Goal: Information Seeking & Learning: Learn about a topic

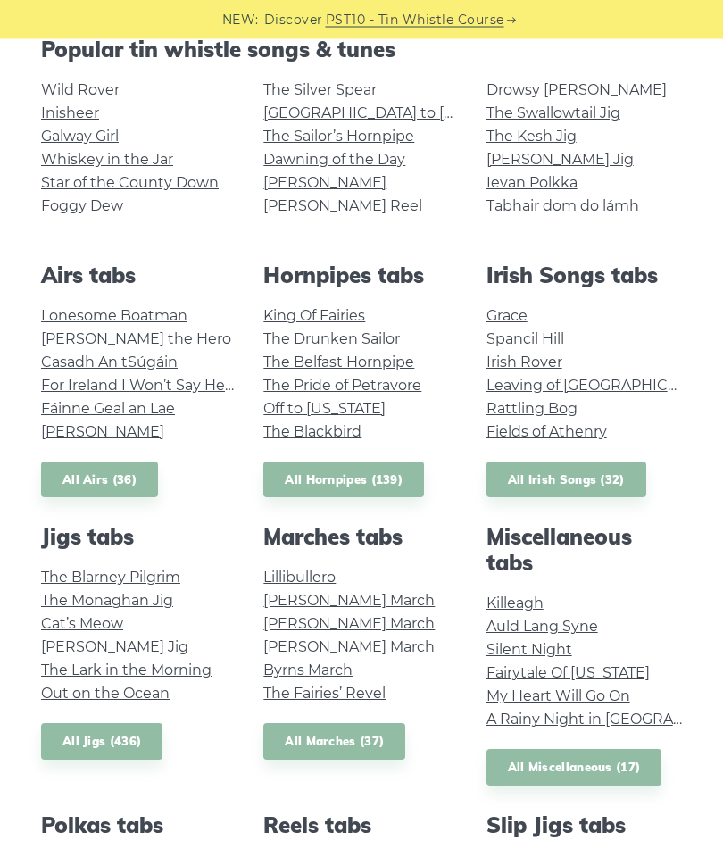
scroll to position [414, 0]
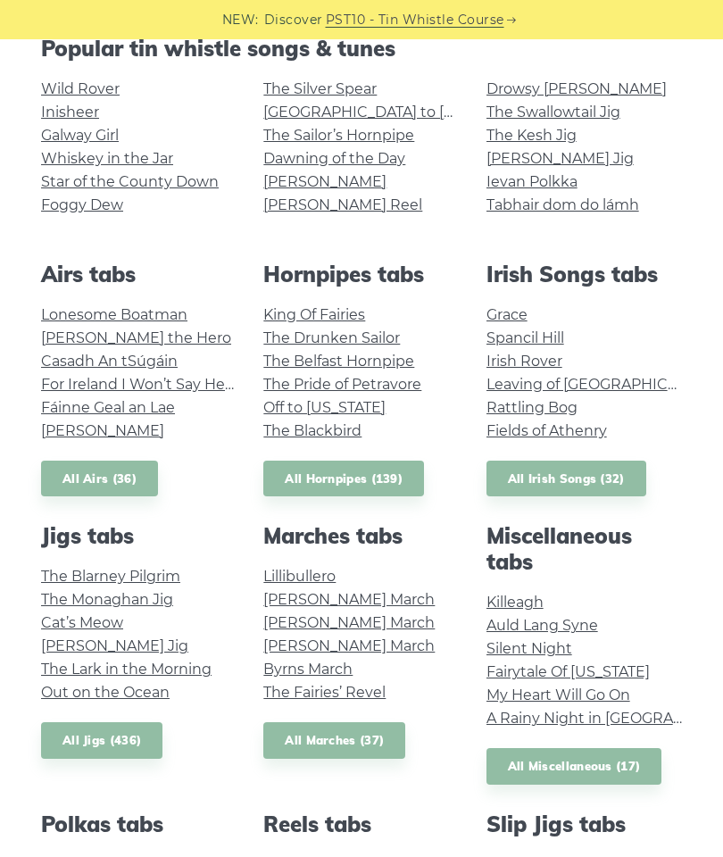
click at [592, 691] on link "My Heart Will Go On" at bounding box center [558, 694] width 144 height 17
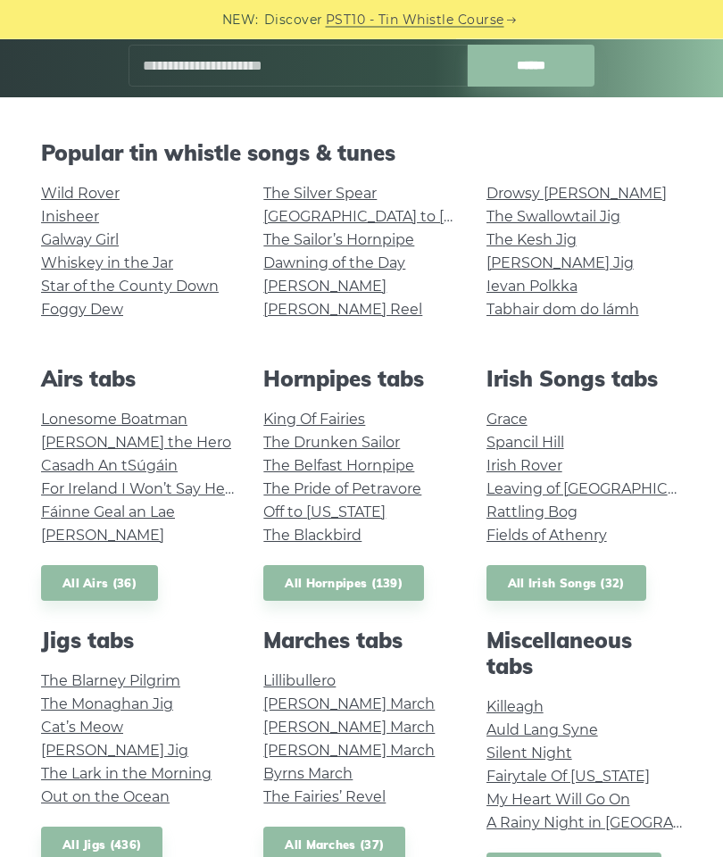
scroll to position [311, 0]
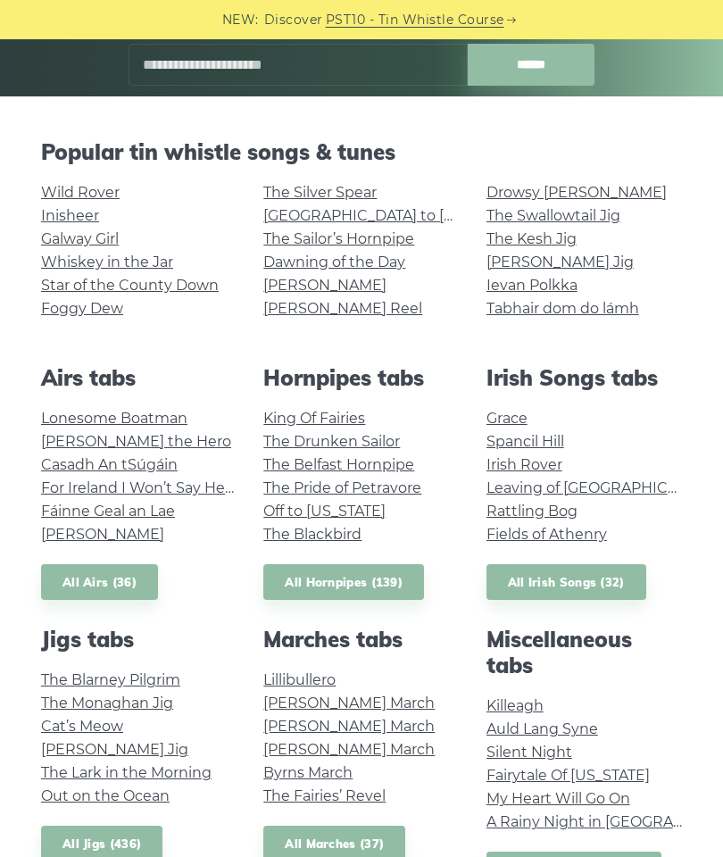
click at [145, 410] on link "Lonesome Boatman" at bounding box center [114, 418] width 146 height 17
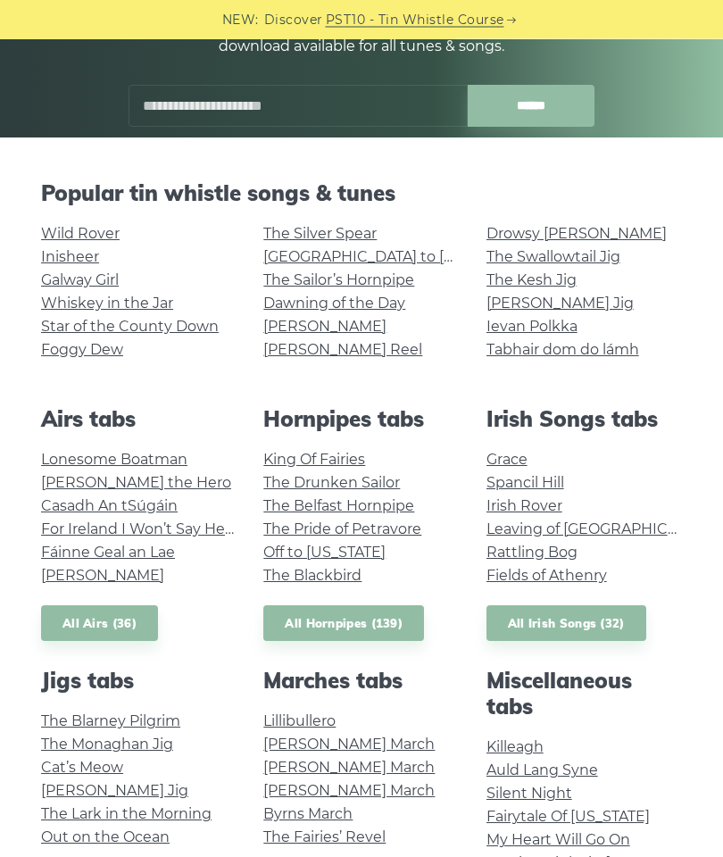
scroll to position [266, 0]
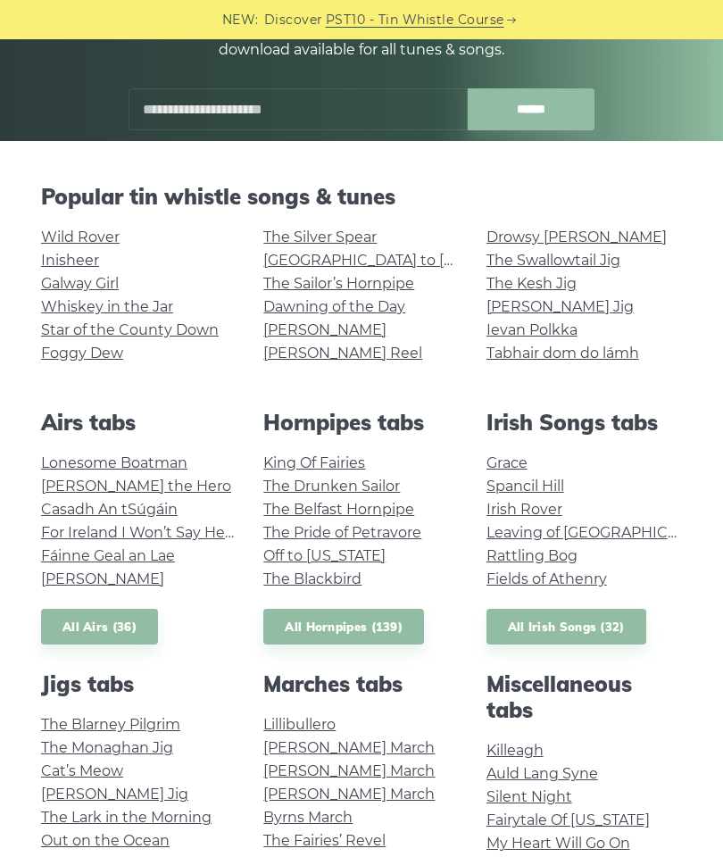
click at [551, 555] on link "Rattling Bog" at bounding box center [531, 555] width 91 height 17
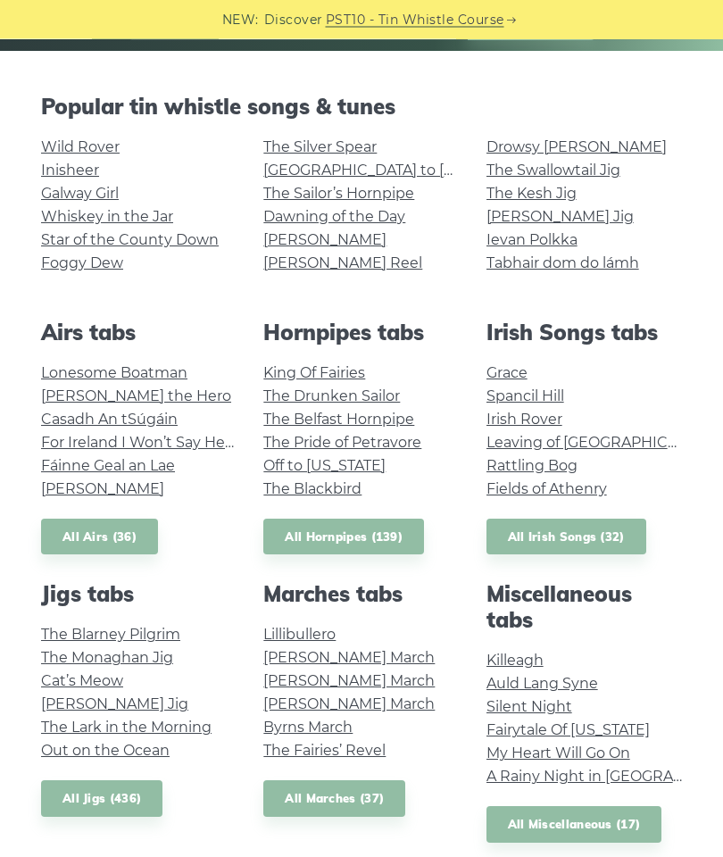
scroll to position [358, 0]
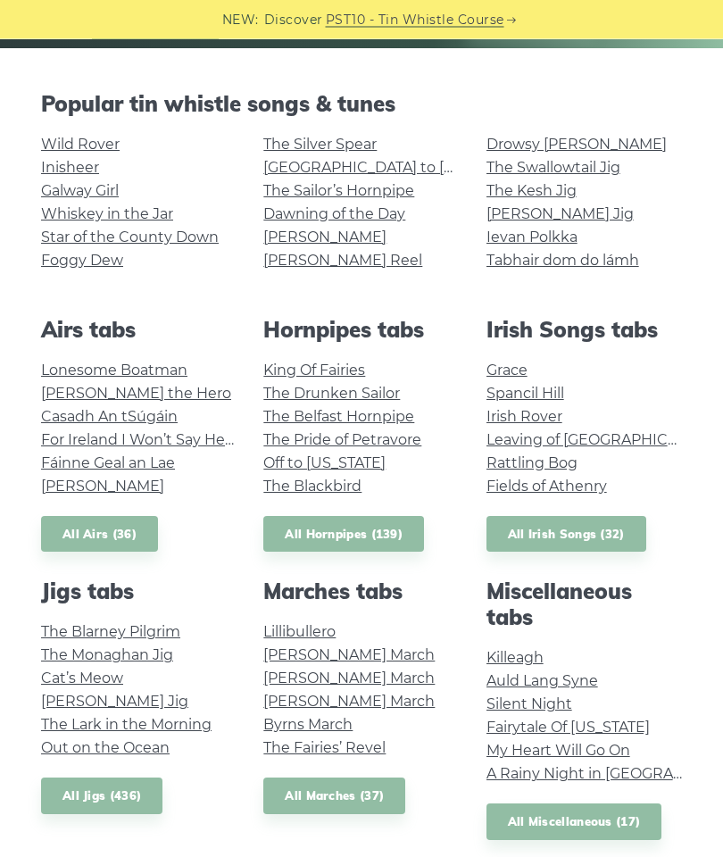
click at [554, 218] on link "[PERSON_NAME] Jig" at bounding box center [559, 214] width 147 height 17
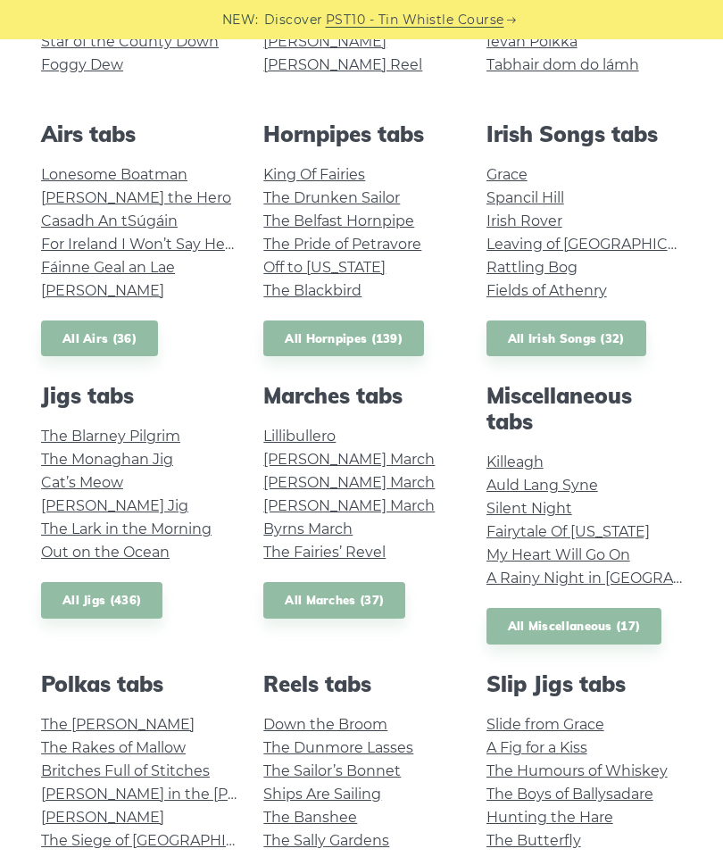
scroll to position [579, 0]
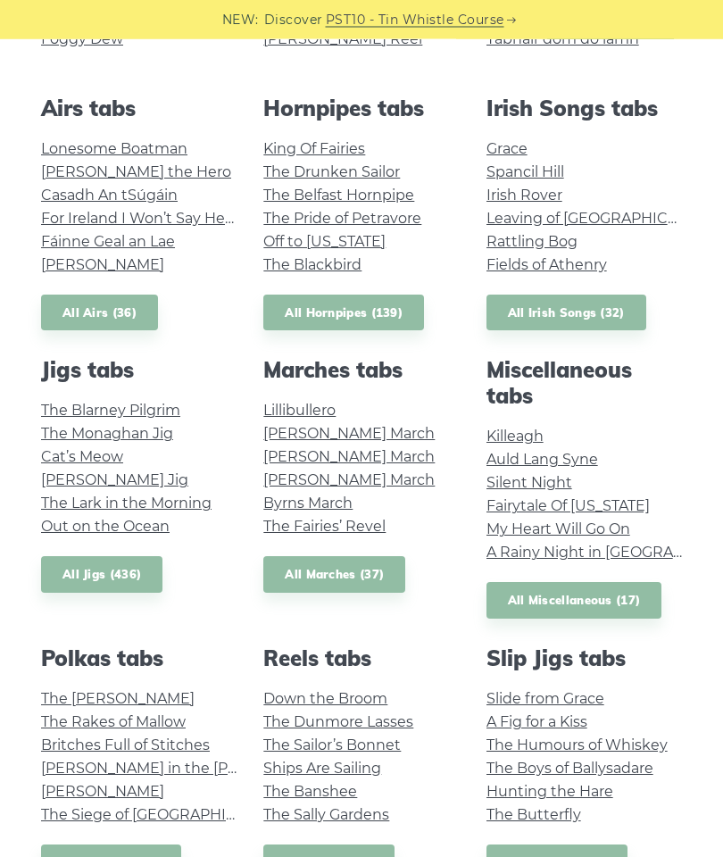
click at [147, 407] on link "The Blarney Pilgrim" at bounding box center [110, 410] width 139 height 17
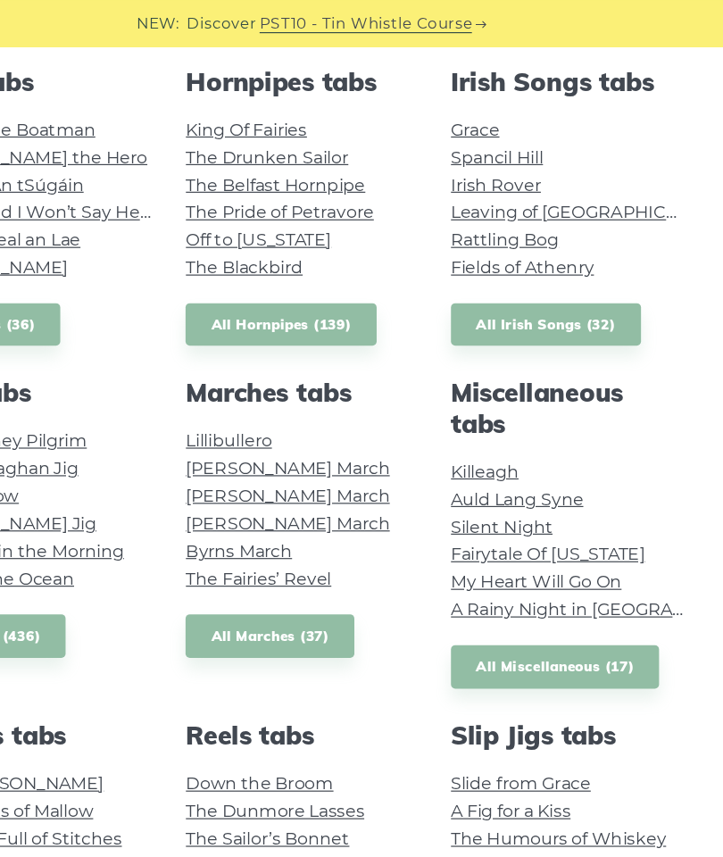
scroll to position [620, 0]
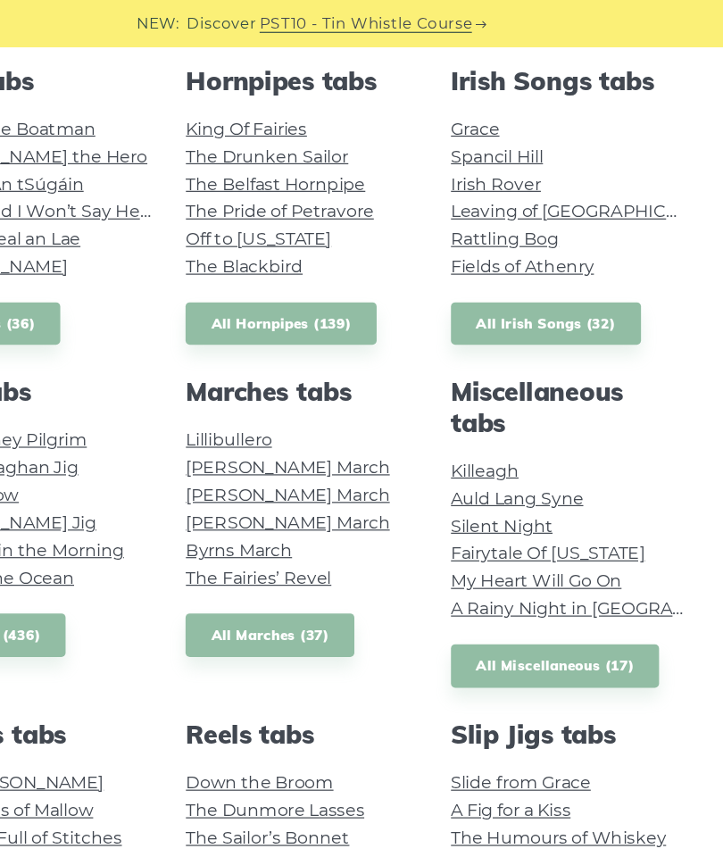
click at [504, 561] on link "All Miscellaneous (17)" at bounding box center [574, 560] width 176 height 37
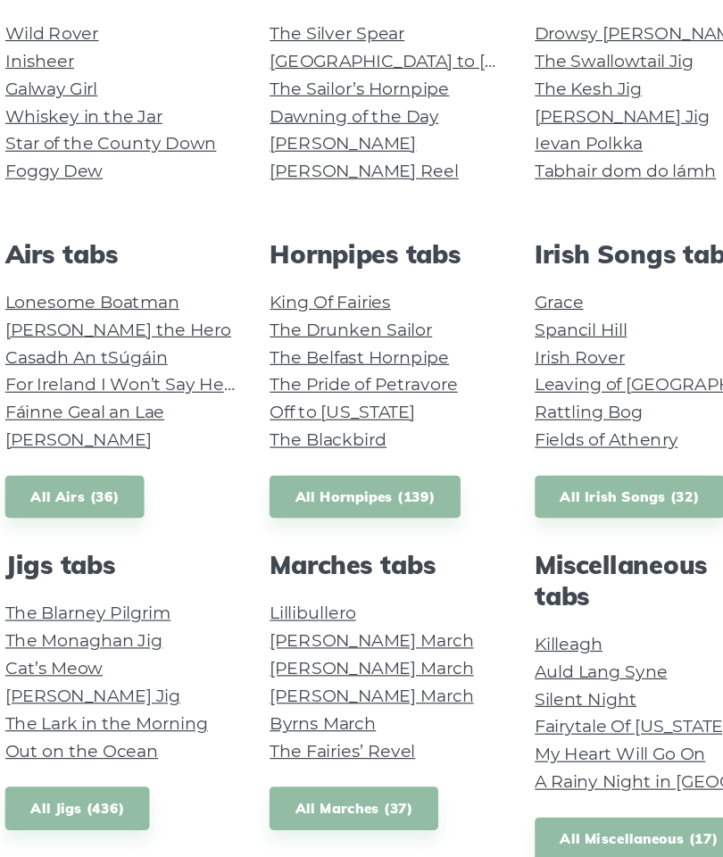
scroll to position [400, 0]
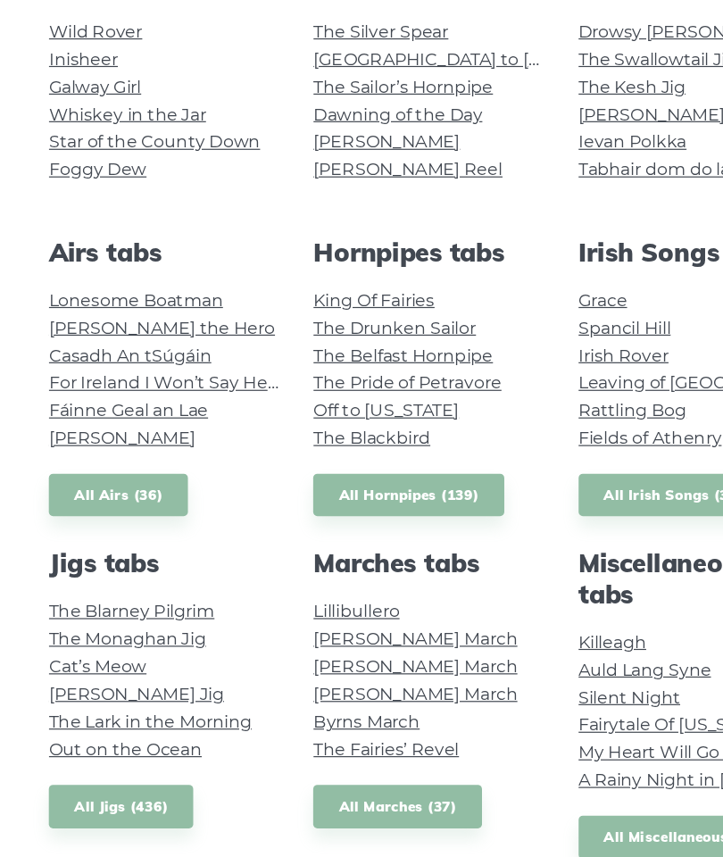
click at [92, 628] on link "Cat’s Meow" at bounding box center [82, 636] width 82 height 17
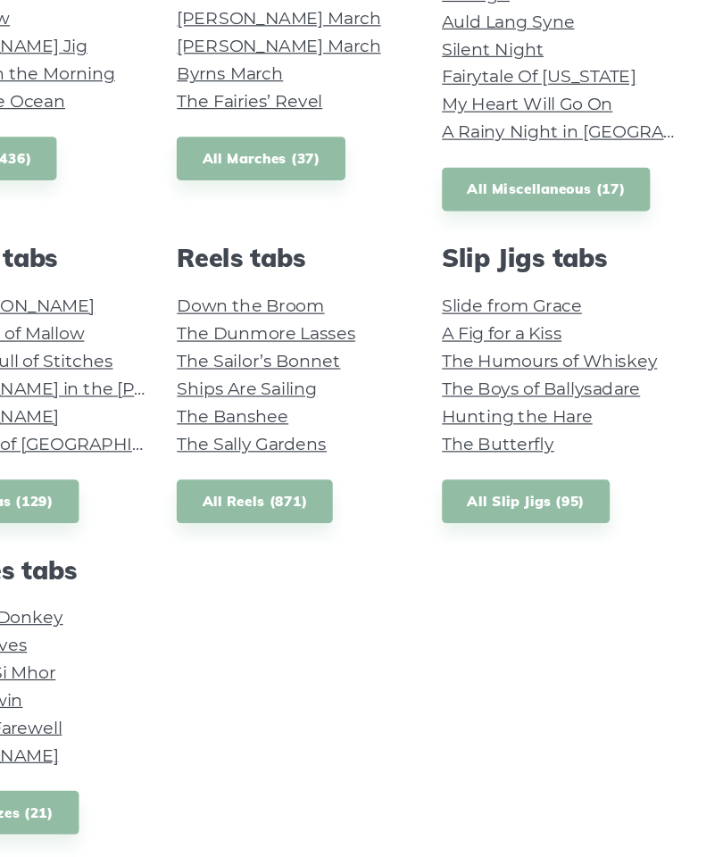
scroll to position [946, 0]
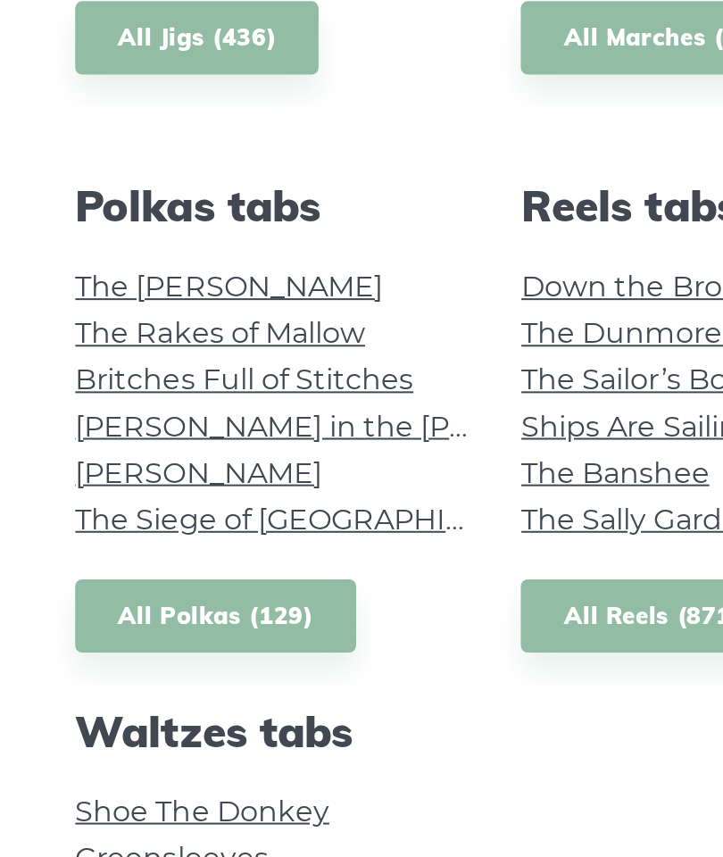
click at [44, 370] on link "Britches Full of Stitches" at bounding box center [125, 378] width 169 height 17
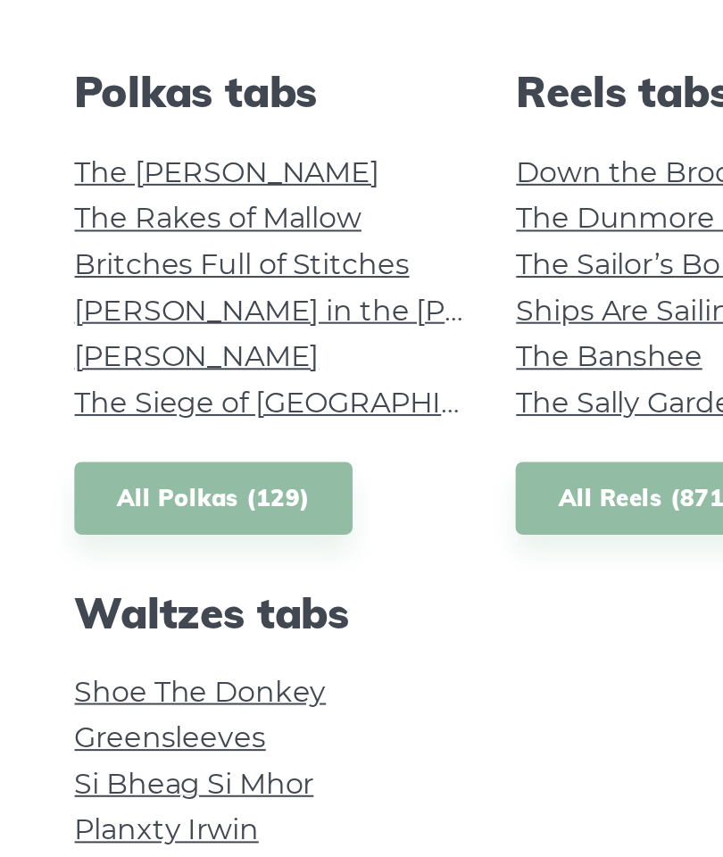
scroll to position [802, 0]
click at [46, 729] on link "Shoe The Donkey" at bounding box center [104, 737] width 127 height 17
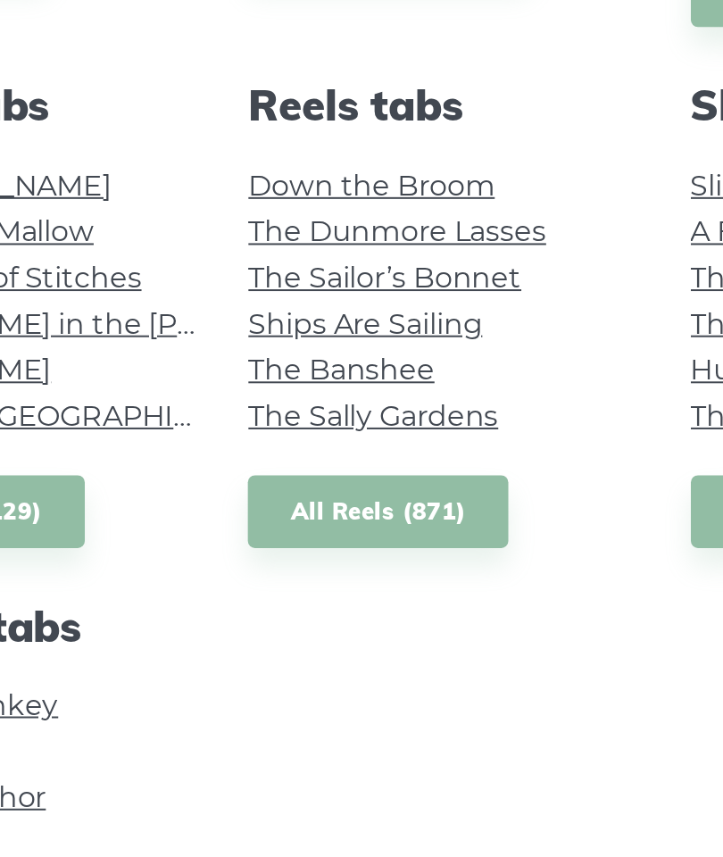
click at [263, 621] on link "All Reels (871)" at bounding box center [328, 639] width 131 height 37
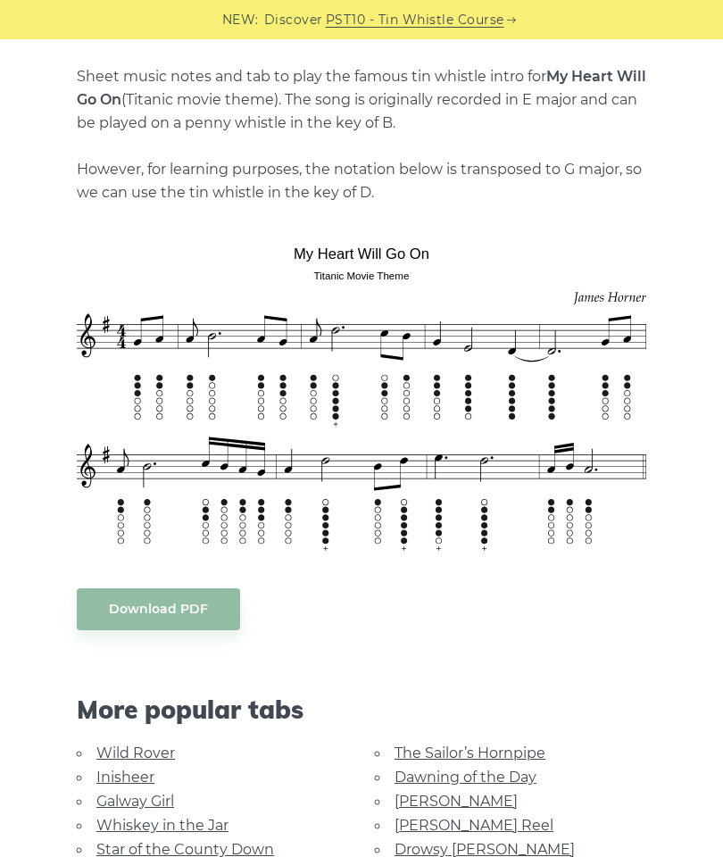
scroll to position [377, 0]
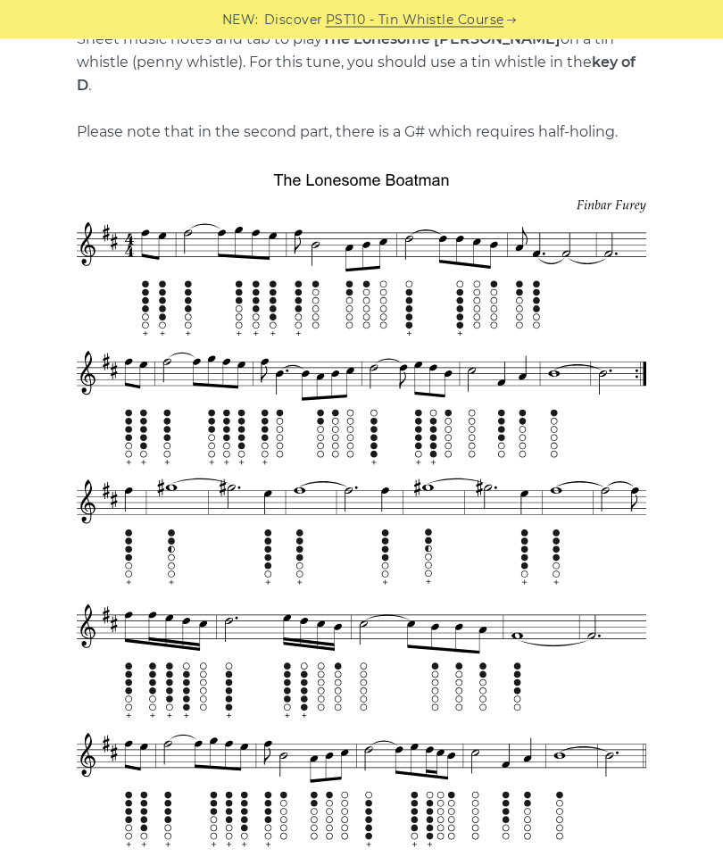
scroll to position [424, 0]
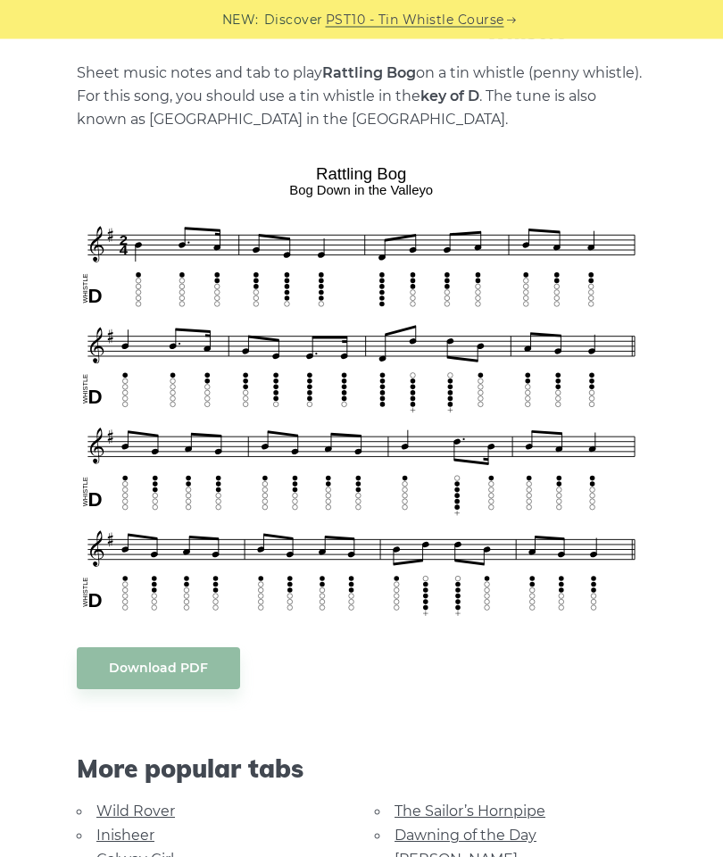
scroll to position [379, 0]
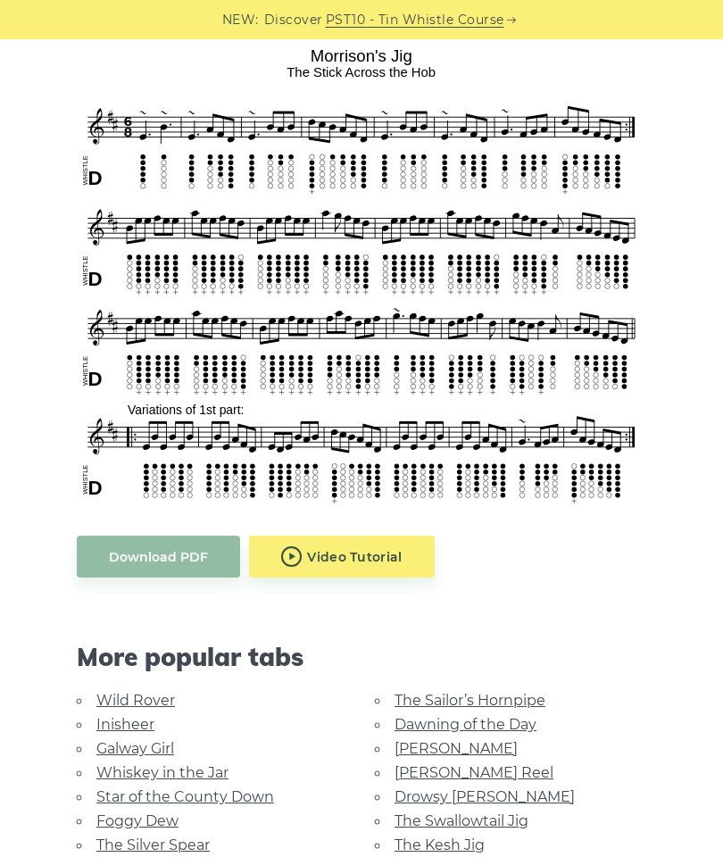
scroll to position [498, 0]
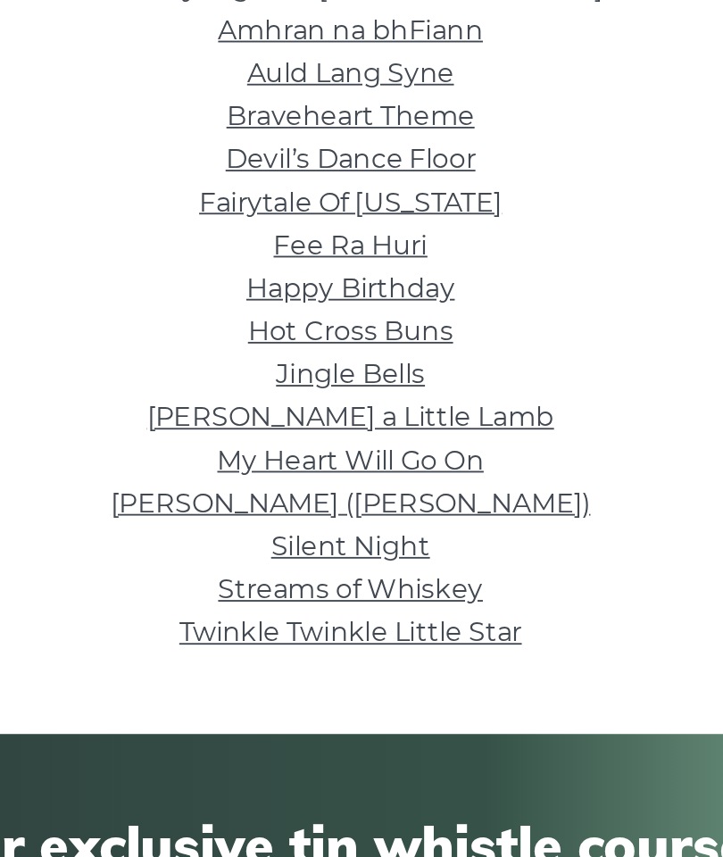
scroll to position [119, 0]
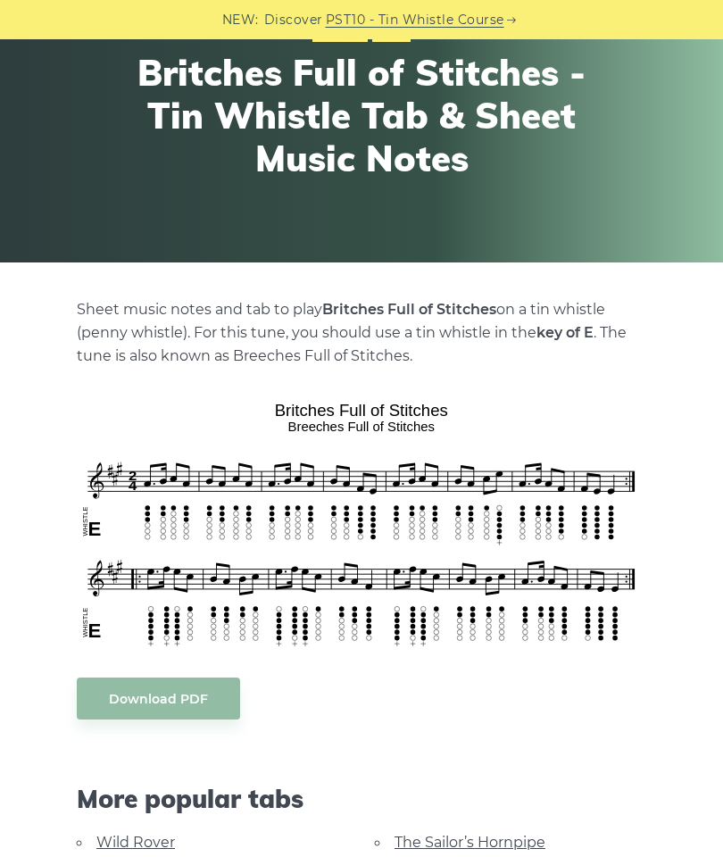
scroll to position [155, 0]
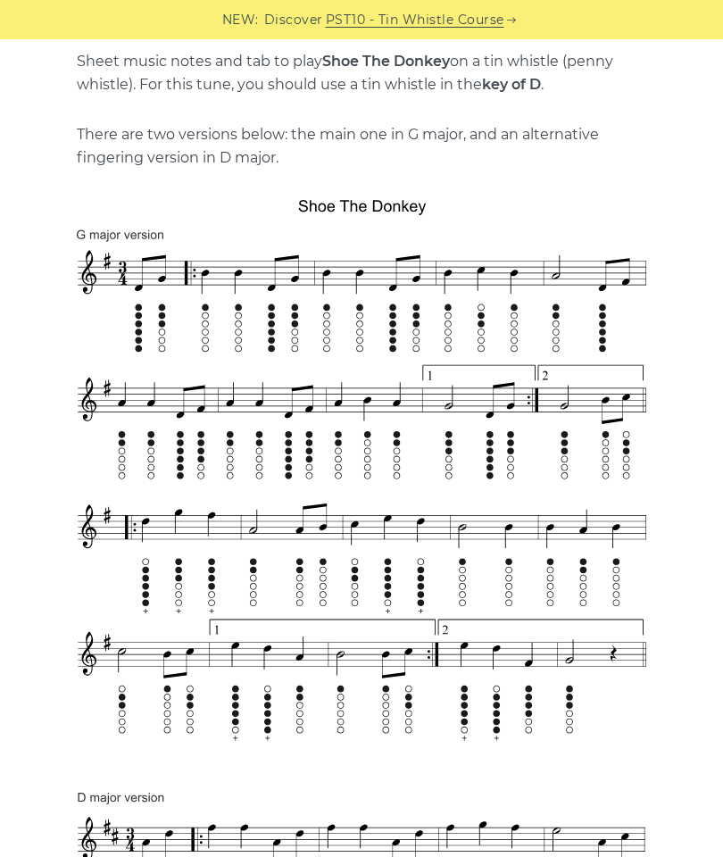
scroll to position [384, 0]
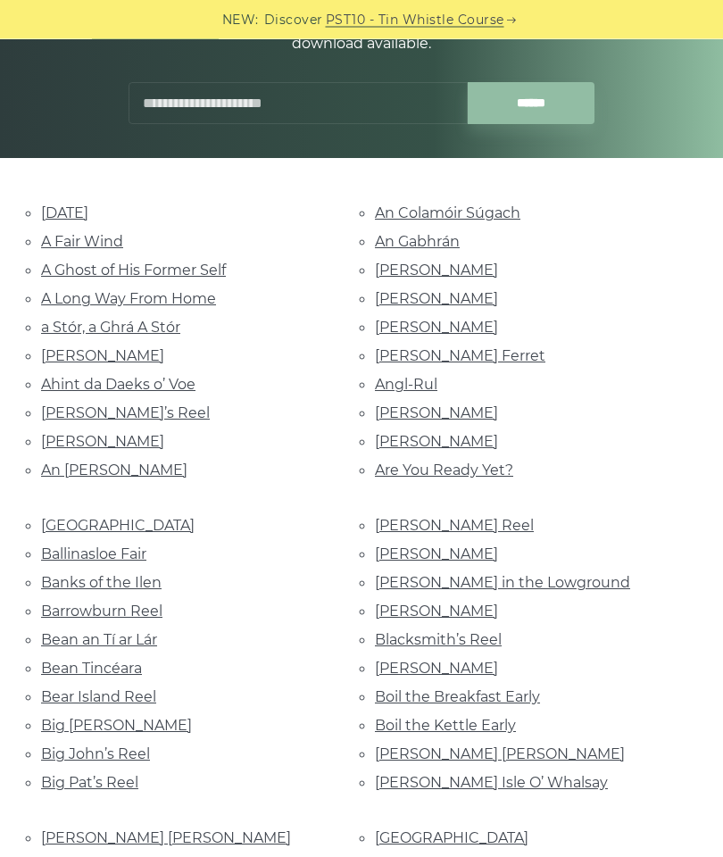
scroll to position [249, 0]
click at [518, 574] on link "Billy in the Lowground" at bounding box center [502, 582] width 255 height 17
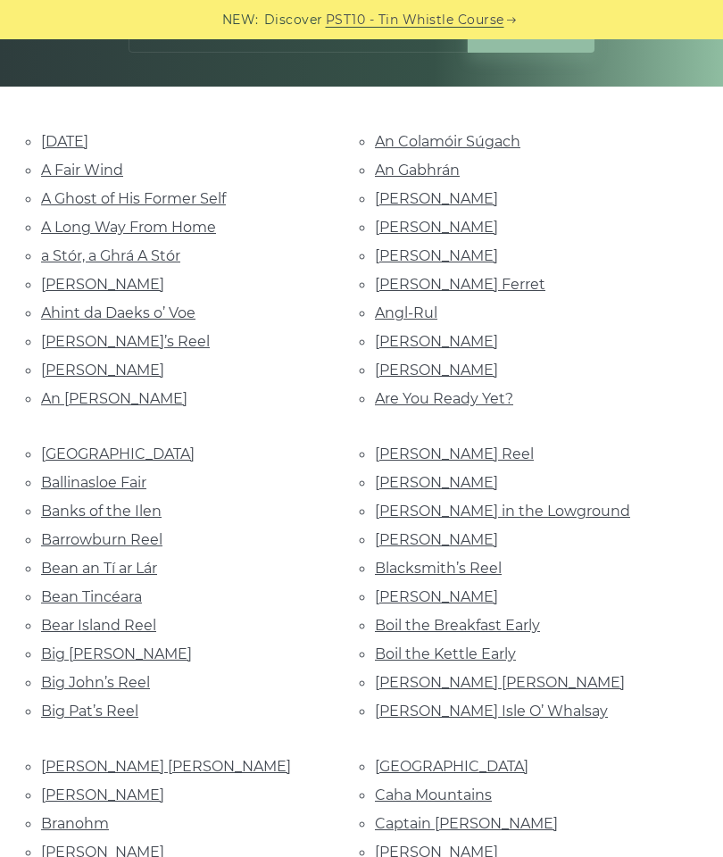
click at [138, 502] on link "Banks of the Ilen" at bounding box center [101, 510] width 120 height 17
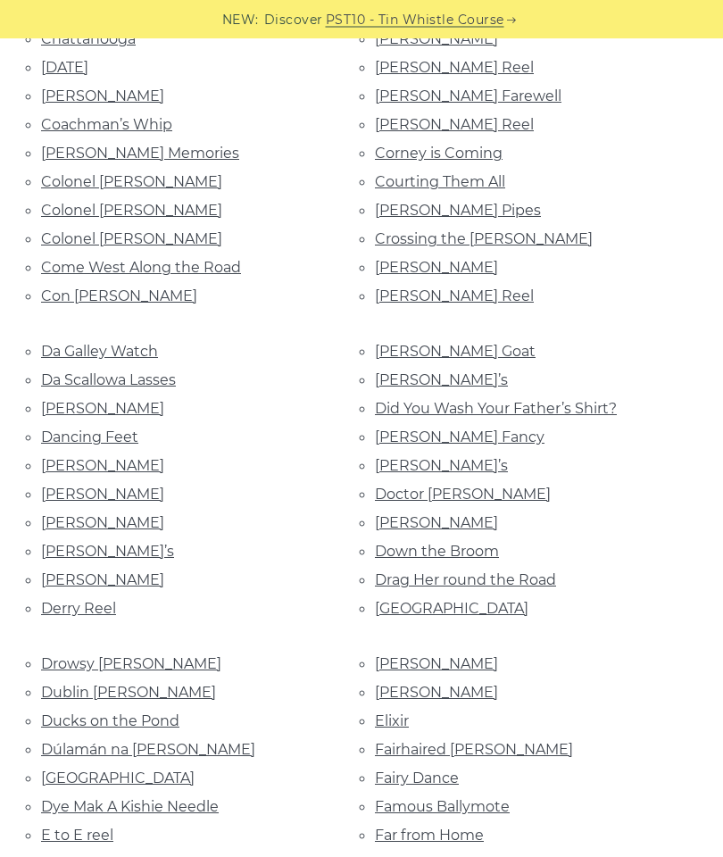
scroll to position [1360, 0]
click at [423, 371] on link "[PERSON_NAME]’s" at bounding box center [441, 379] width 133 height 17
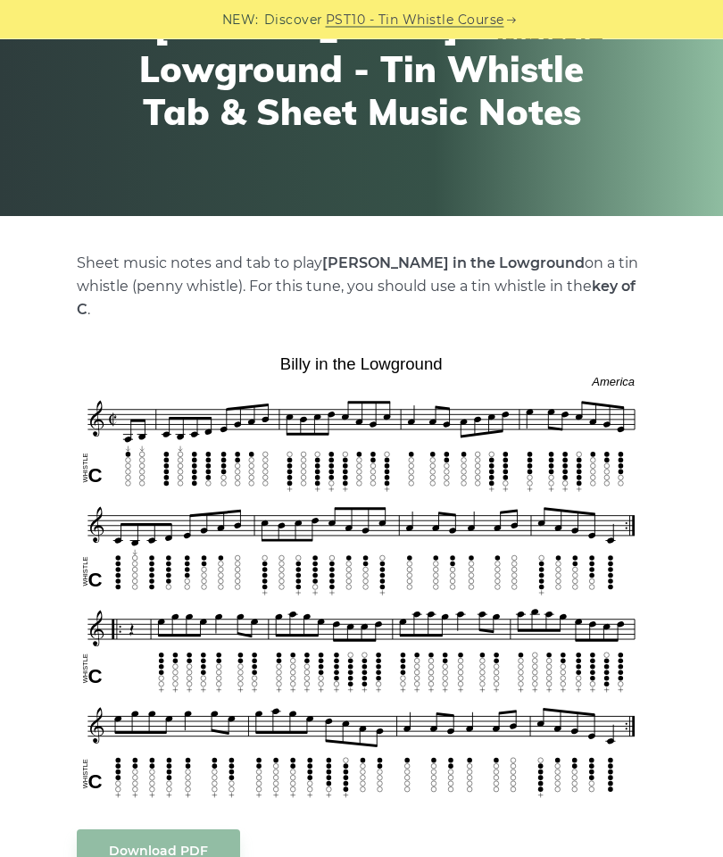
scroll to position [191, 0]
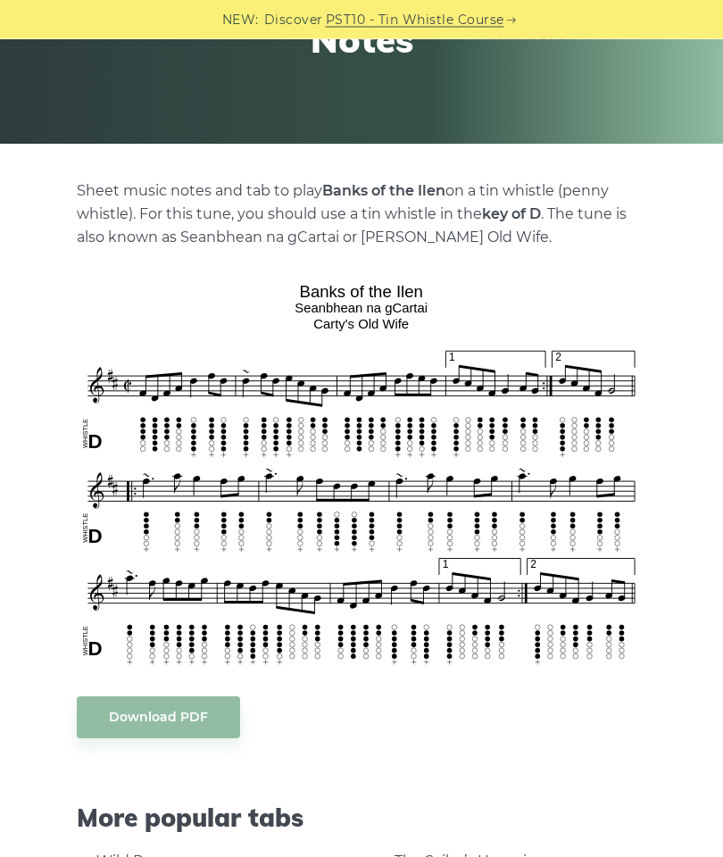
scroll to position [264, 0]
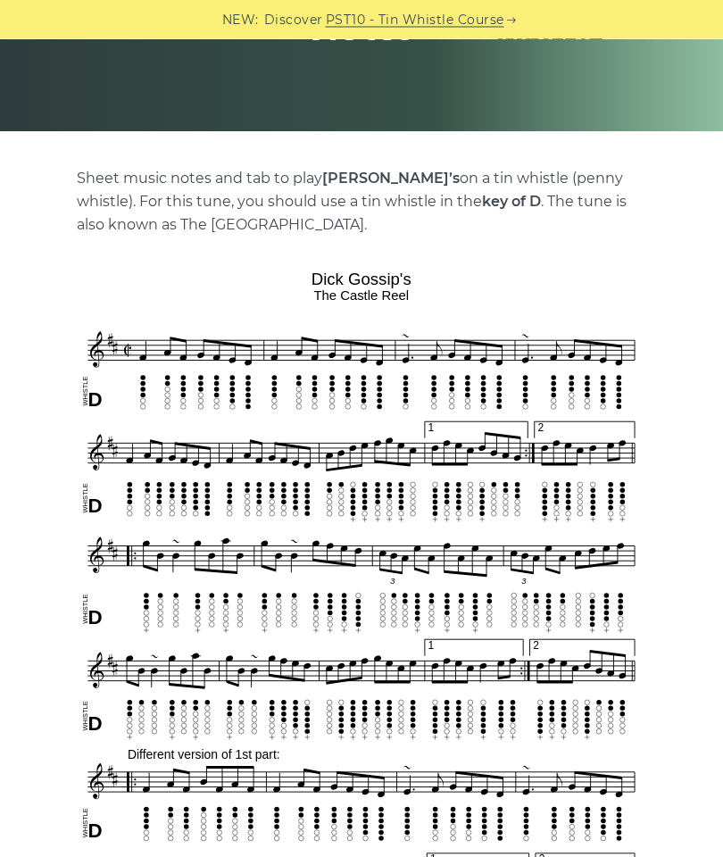
scroll to position [276, 0]
